Goal: Task Accomplishment & Management: Complete application form

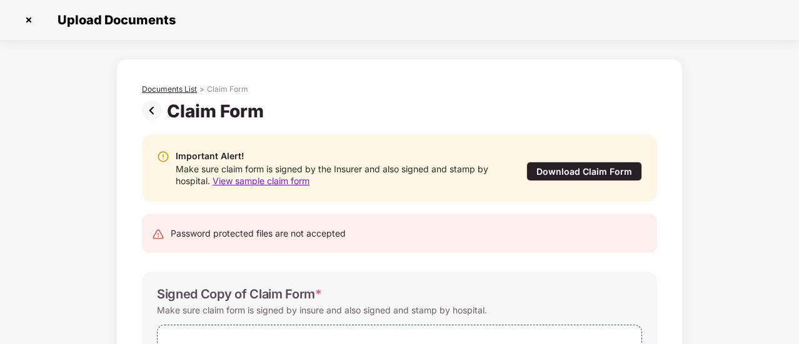
click at [177, 92] on div "Documents List" at bounding box center [169, 89] width 55 height 10
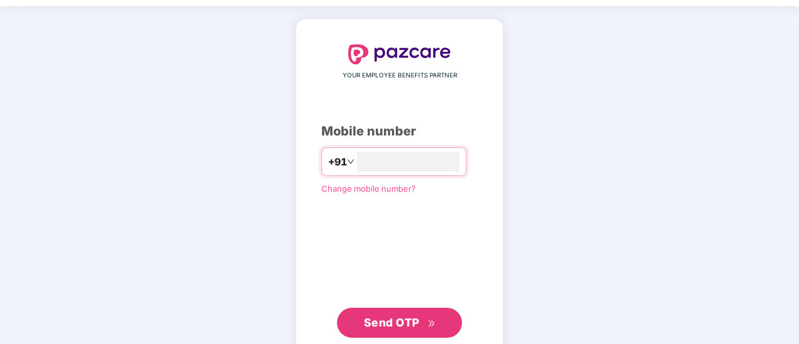
scroll to position [69, 0]
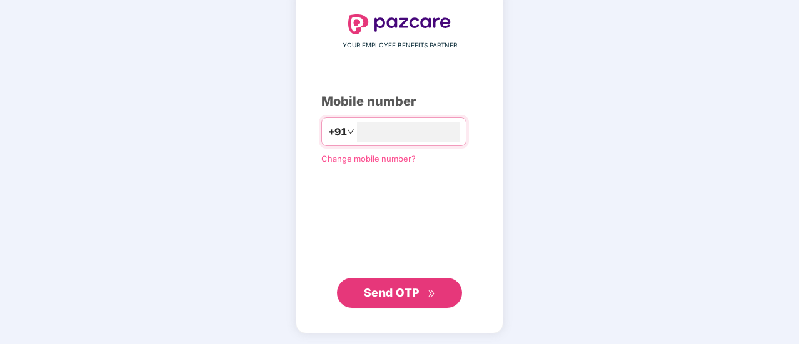
type input "**********"
click at [412, 296] on span "Send OTP" at bounding box center [392, 292] width 56 height 13
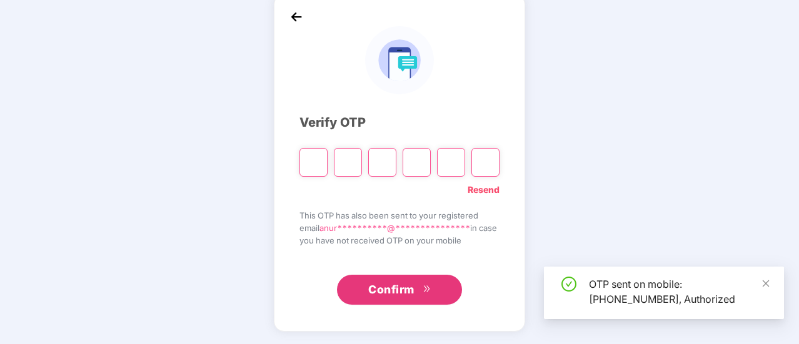
scroll to position [62, 0]
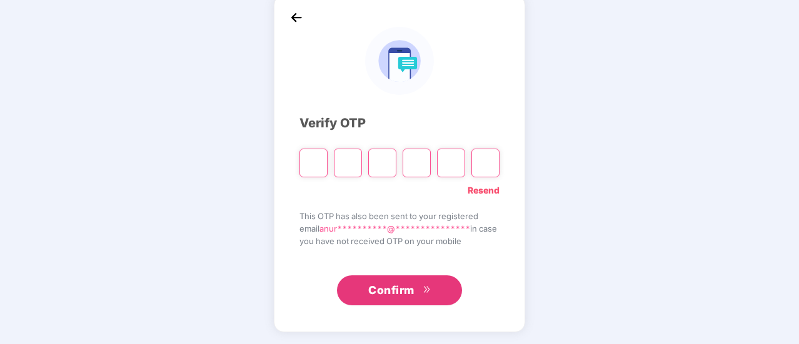
type input "*"
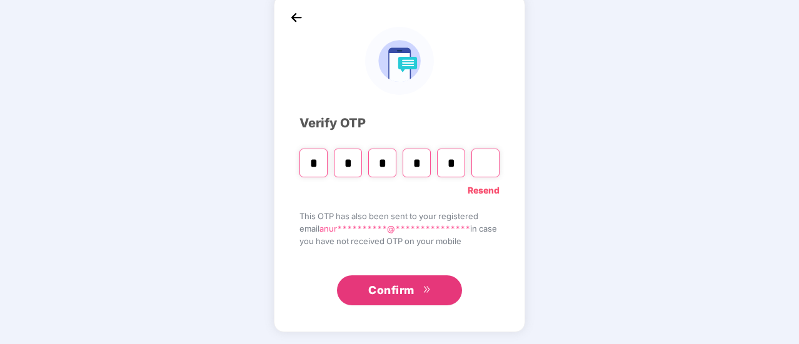
type input "*"
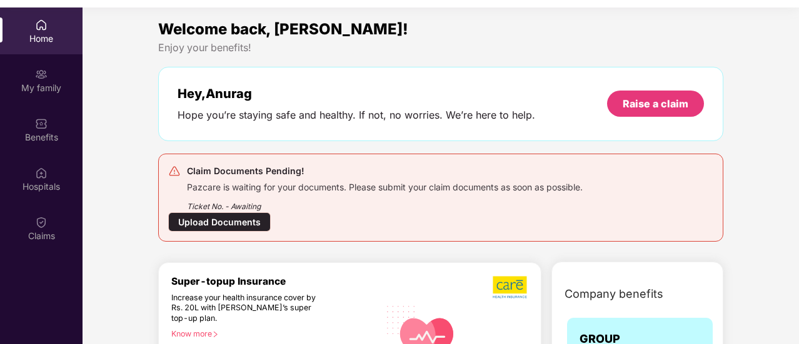
click at [240, 223] on div "Upload Documents" at bounding box center [219, 221] width 102 height 19
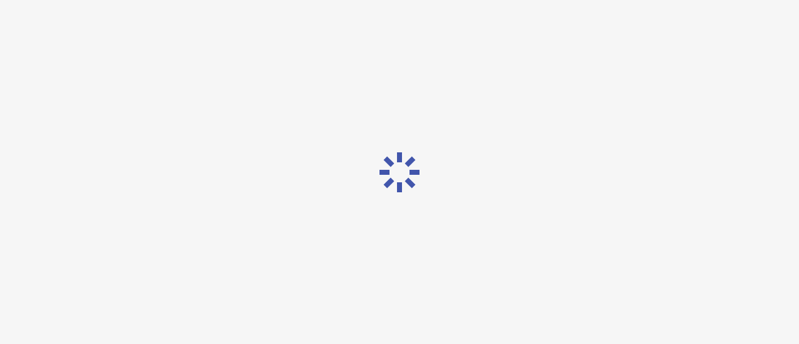
scroll to position [30, 0]
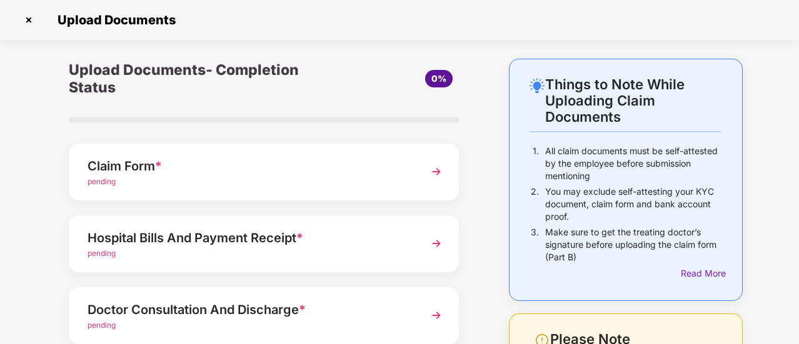
click at [432, 172] on img at bounding box center [436, 172] width 22 height 22
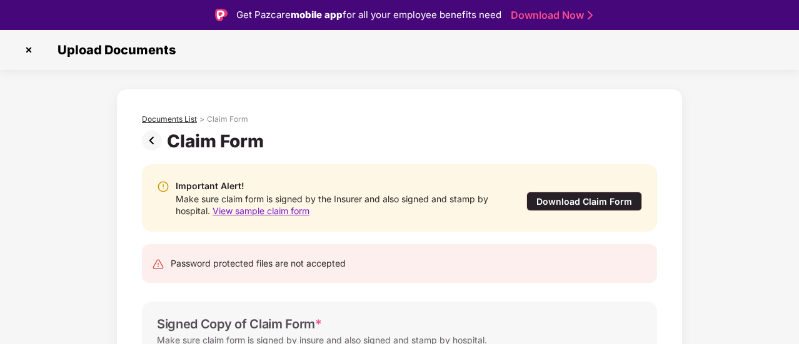
click at [184, 117] on div "Documents List" at bounding box center [169, 119] width 55 height 10
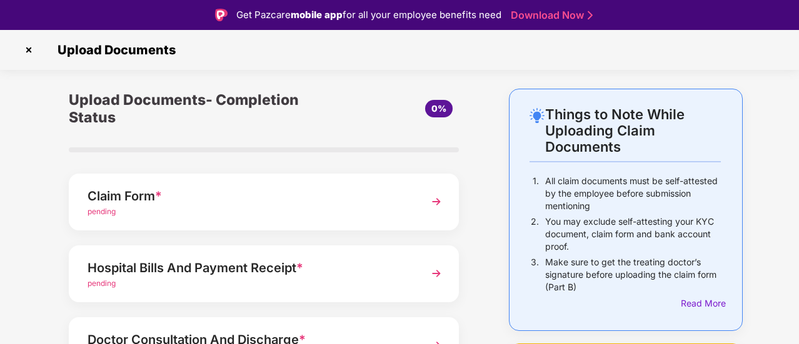
drag, startPoint x: 797, startPoint y: 51, endPoint x: 799, endPoint y: 73, distance: 22.6
click at [798, 73] on html "Get Pazcare mobile app for all your employee benefits need Download Now Upload …" at bounding box center [399, 172] width 799 height 344
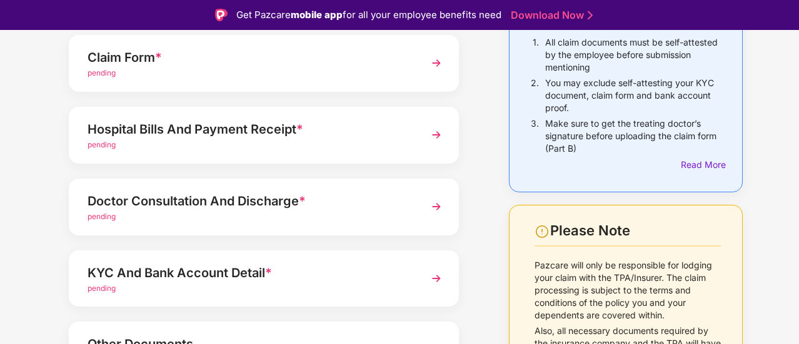
scroll to position [144, 0]
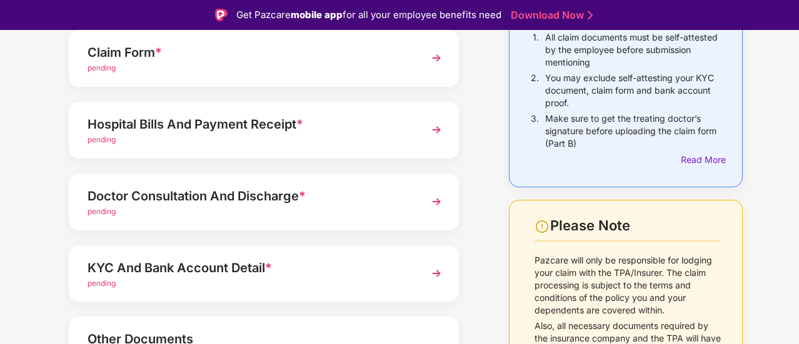
click at [435, 56] on img at bounding box center [436, 58] width 22 height 22
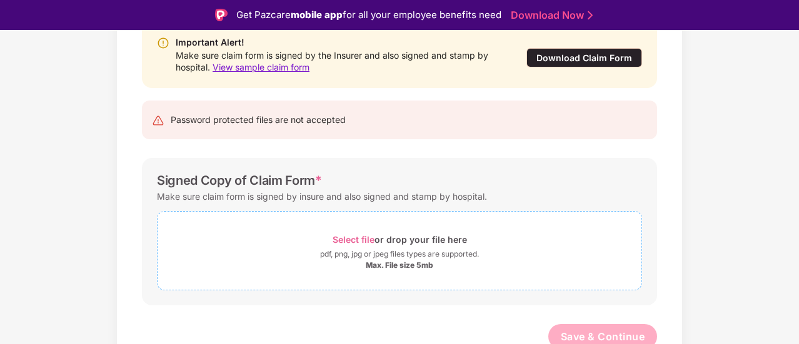
click at [366, 241] on span "Select file" at bounding box center [353, 239] width 42 height 11
click at [355, 239] on span "Select file" at bounding box center [353, 239] width 42 height 11
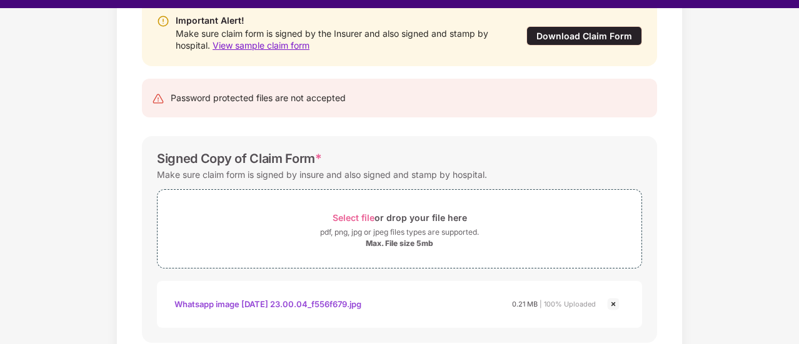
scroll to position [30, 0]
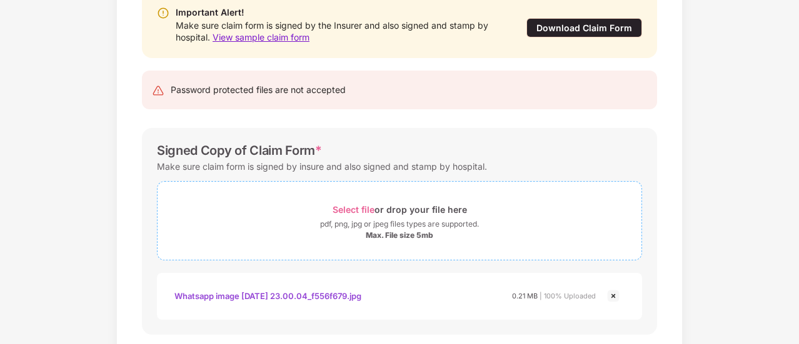
click at [362, 207] on span "Select file" at bounding box center [353, 209] width 42 height 11
click at [612, 295] on img at bounding box center [613, 296] width 15 height 15
click at [613, 296] on img at bounding box center [613, 296] width 15 height 15
